Goal: Task Accomplishment & Management: Use online tool/utility

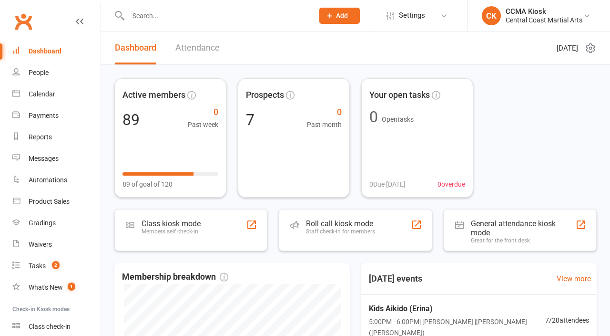
click at [61, 322] on div "Class check-in" at bounding box center [50, 326] width 42 height 8
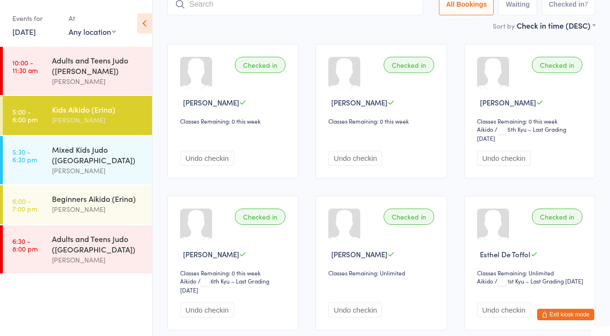
scroll to position [74, 0]
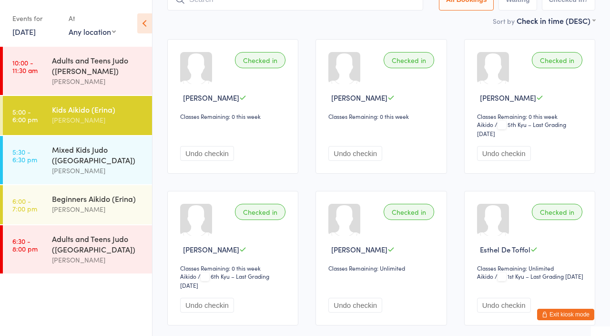
click at [90, 47] on div "Adults and Teens Judo ([PERSON_NAME]) [PERSON_NAME]" at bounding box center [102, 71] width 100 height 48
click at [95, 29] on select "Any location [GEOGRAPHIC_DATA] ([PERSON_NAME]) Jita Kyoei ([GEOGRAPHIC_DATA])" at bounding box center [92, 31] width 47 height 10
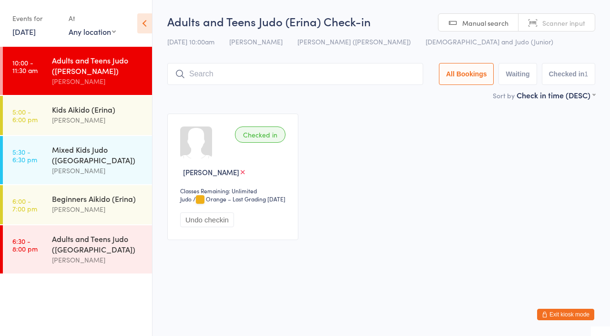
click at [96, 26] on select "Any location [GEOGRAPHIC_DATA] ([PERSON_NAME]) Jita Kyoei ([GEOGRAPHIC_DATA])" at bounding box center [92, 31] width 47 height 10
select select "1"
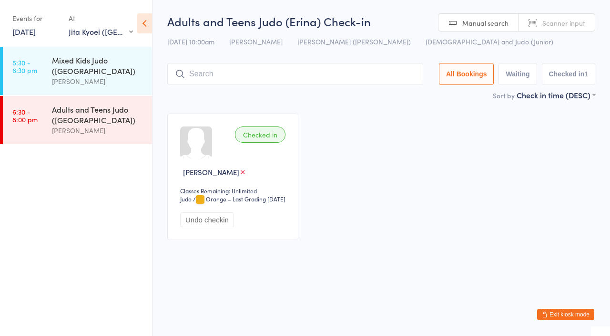
click at [90, 66] on div "Mixed Kids Judo ([GEOGRAPHIC_DATA])" at bounding box center [98, 65] width 92 height 21
